Goal: Task Accomplishment & Management: Manage account settings

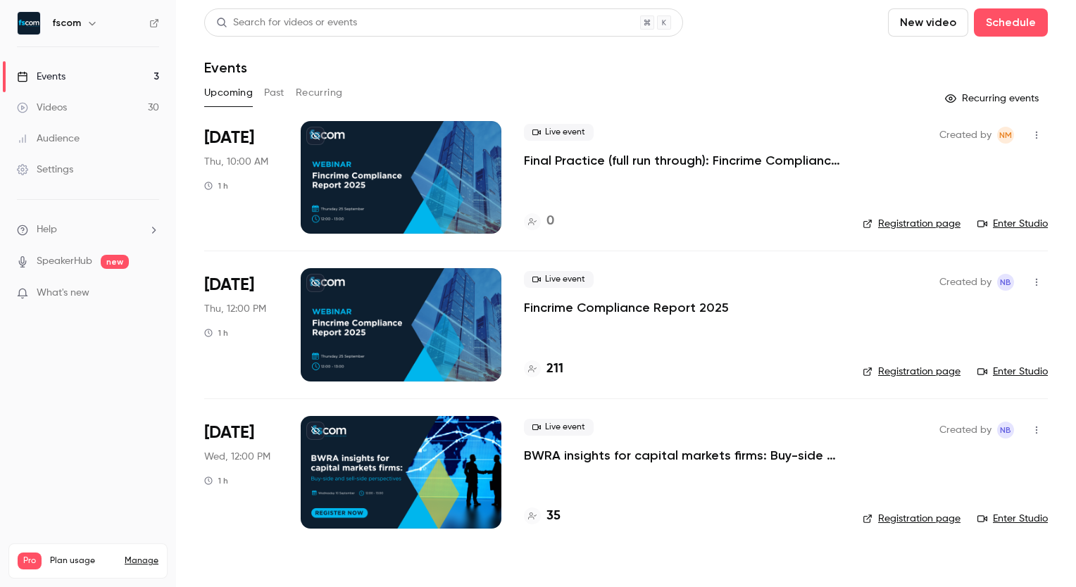
click at [996, 223] on link "Enter Studio" at bounding box center [1012, 224] width 70 height 14
click at [933, 367] on link "Registration page" at bounding box center [912, 372] width 98 height 14
click at [942, 370] on link "Registration page" at bounding box center [912, 372] width 98 height 14
click at [926, 367] on link "Registration page" at bounding box center [912, 372] width 98 height 14
click at [550, 365] on h4 "217" at bounding box center [555, 369] width 18 height 19
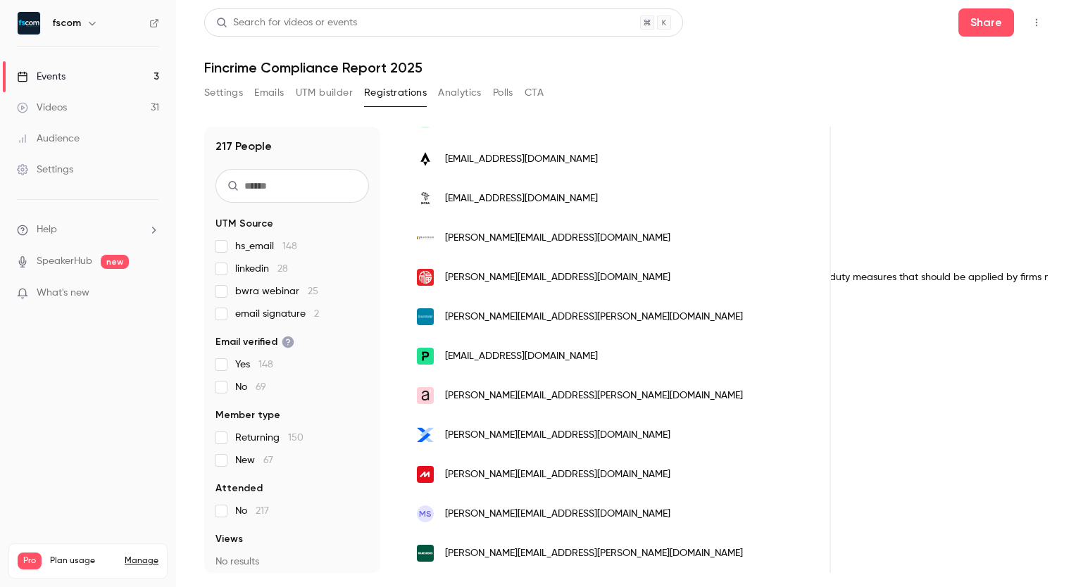
scroll to position [0, 1101]
click at [837, 587] on html "fscom Events 3 Videos 31 Audience Settings Help SpeakerHub new What's new Pro P…" at bounding box center [538, 293] width 1076 height 587
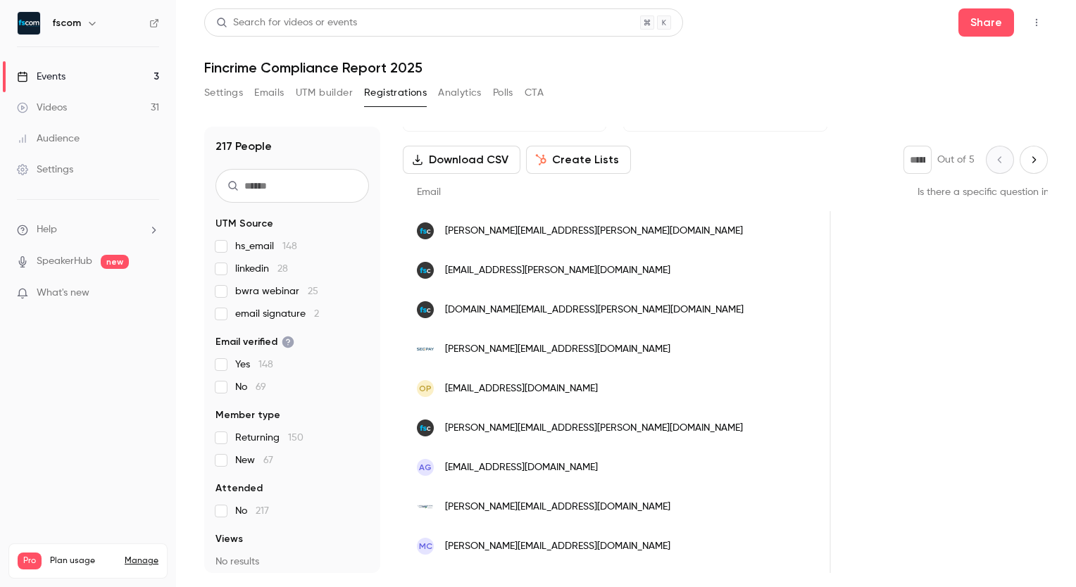
scroll to position [0, 0]
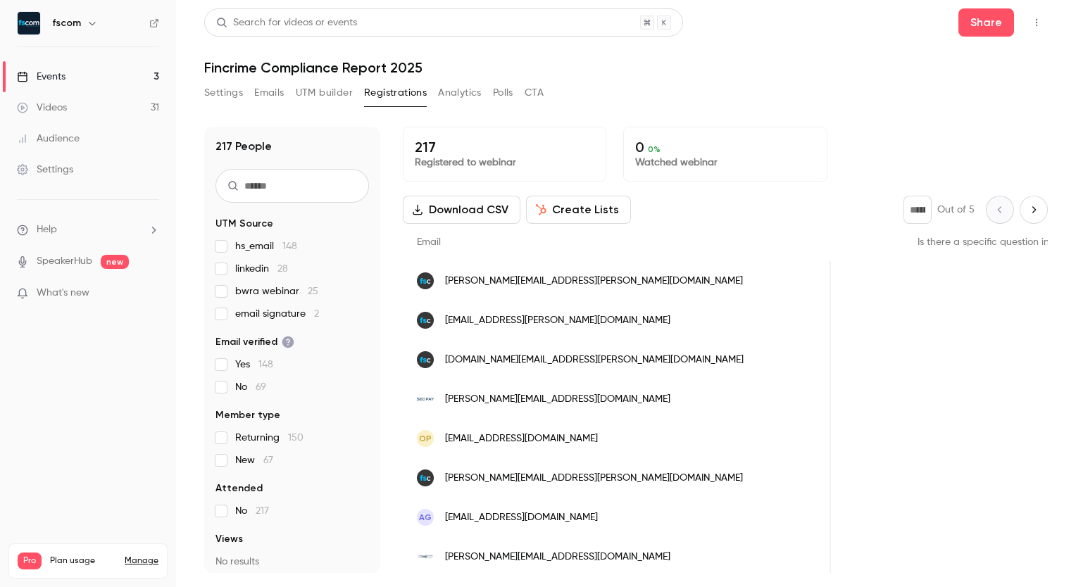
click at [404, 97] on button "Registrations" at bounding box center [395, 93] width 63 height 23
click at [92, 75] on link "Events 3" at bounding box center [88, 76] width 176 height 31
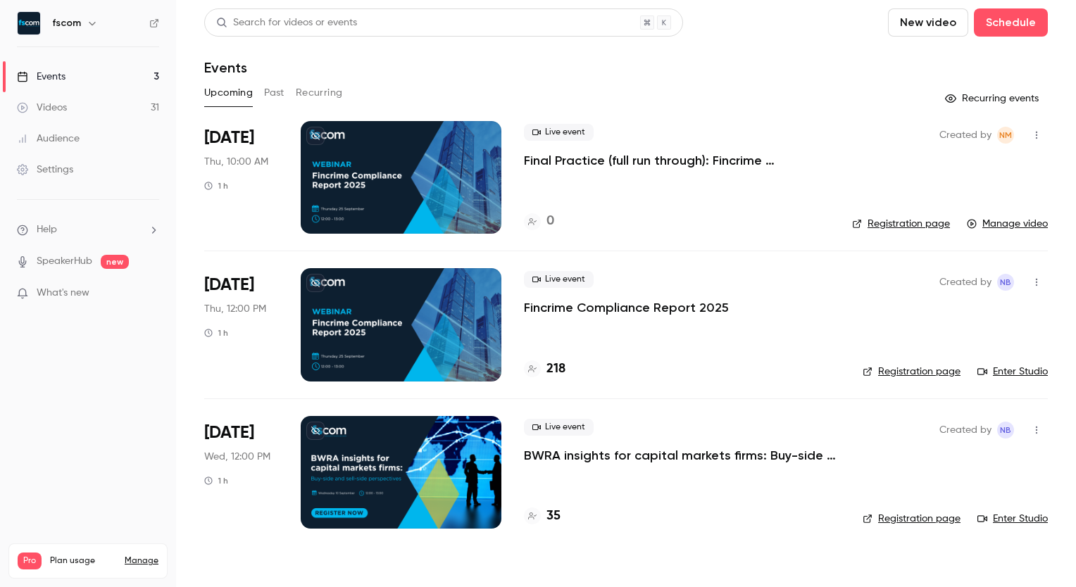
click at [468, 189] on div at bounding box center [401, 177] width 201 height 113
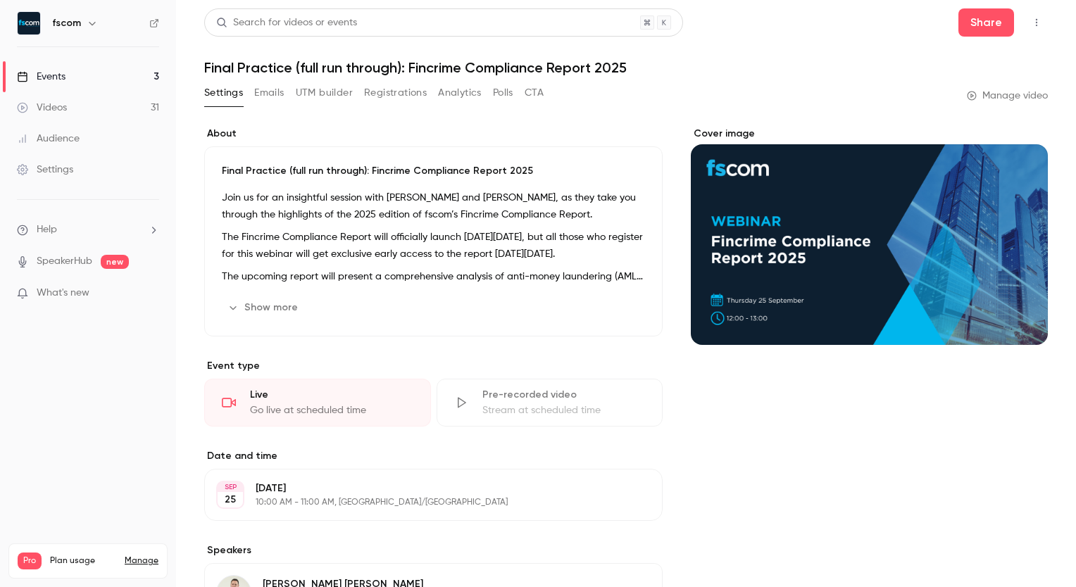
click at [139, 76] on link "Events 3" at bounding box center [88, 76] width 176 height 31
